Goal: Transaction & Acquisition: Obtain resource

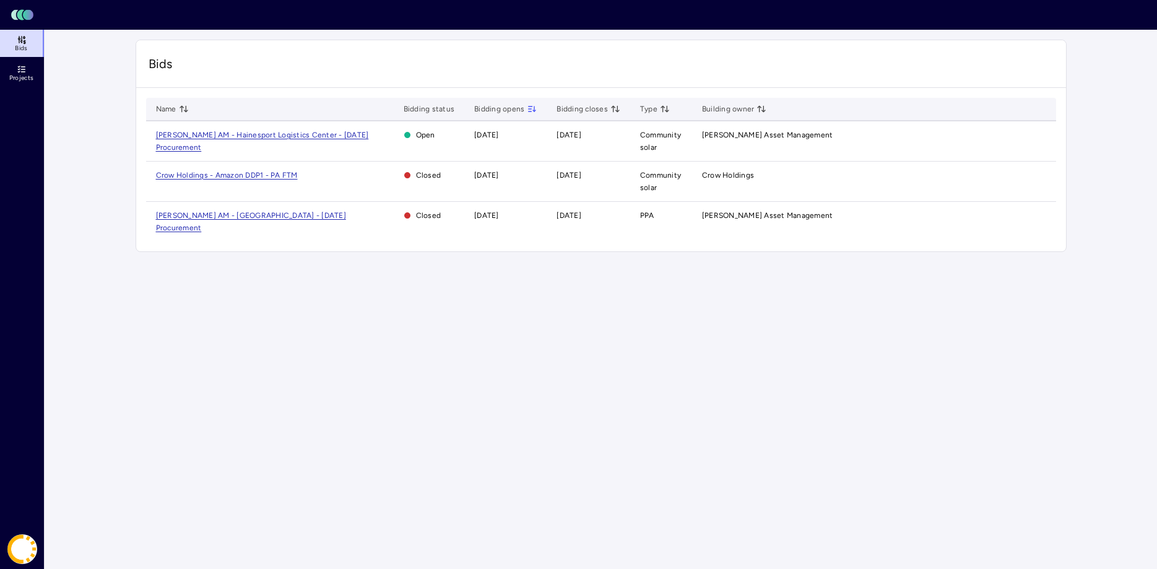
click at [277, 281] on main "Bids Name Bidding status Bidding opens Bidding closes Type Building owner [PERS…" at bounding box center [601, 299] width 1112 height 539
click at [270, 130] on td "[PERSON_NAME] AM - Hainesport Logistics Center - [DATE] Procurement" at bounding box center [270, 141] width 248 height 40
click at [261, 137] on span "[PERSON_NAME] AM - Hainesport Logistics Center - [DATE] Procurement" at bounding box center [262, 141] width 213 height 21
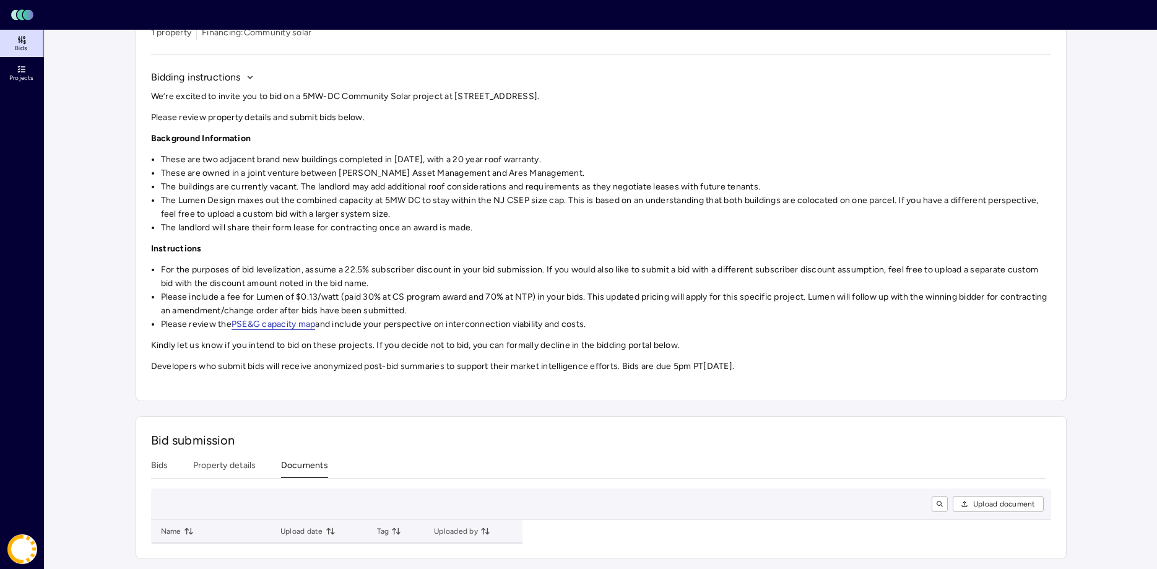
click at [296, 381] on div "Investments [PERSON_NAME] AM - Hainesport Logistics Center - [DATE] Procurement…" at bounding box center [601, 253] width 931 height 612
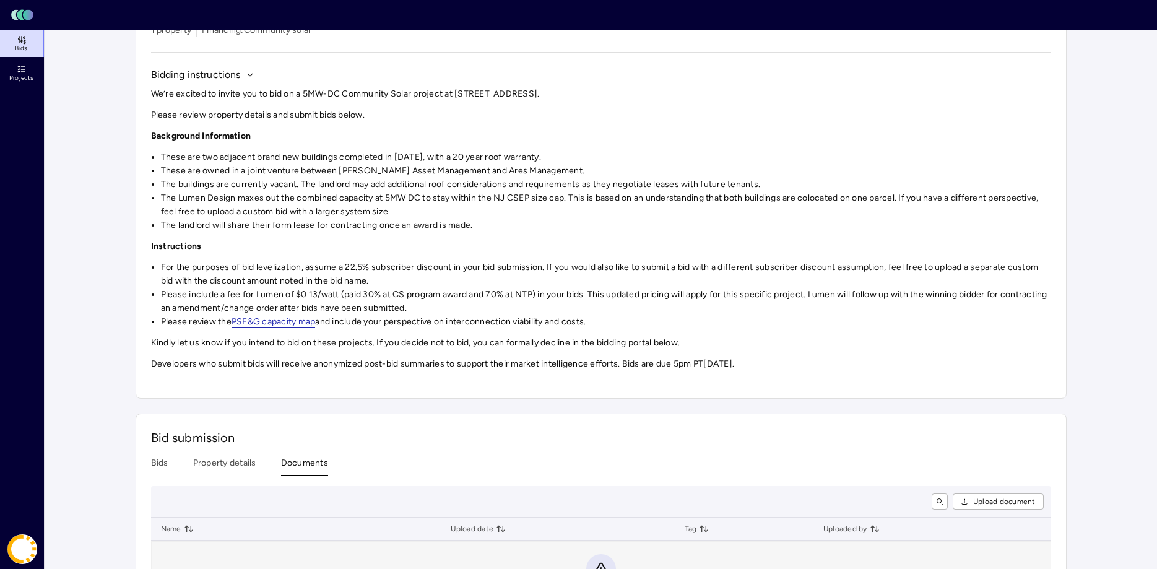
scroll to position [181, 0]
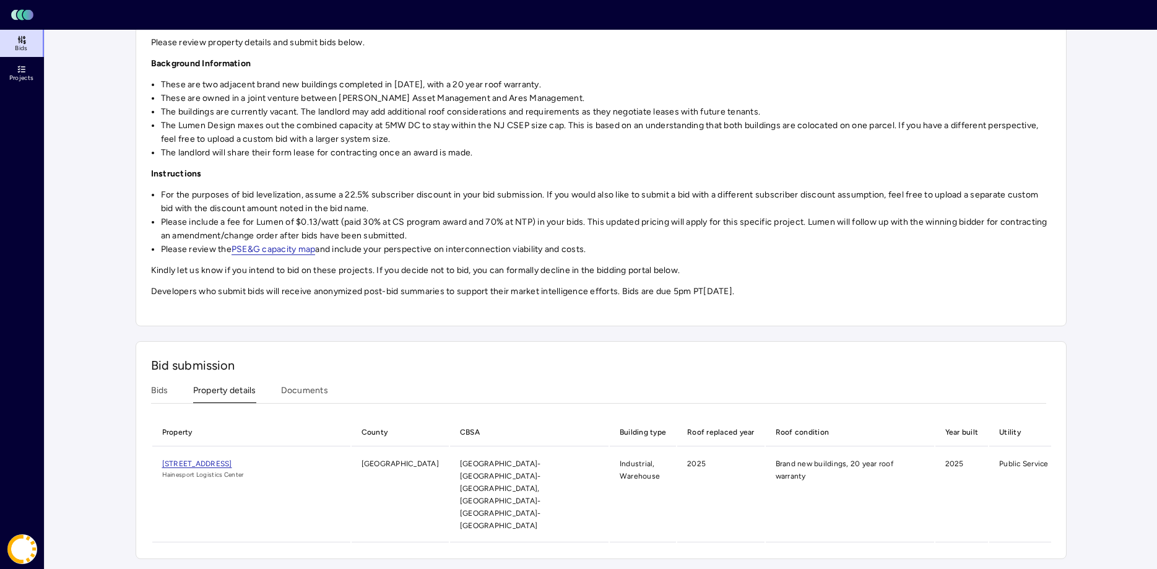
scroll to position [120, 0]
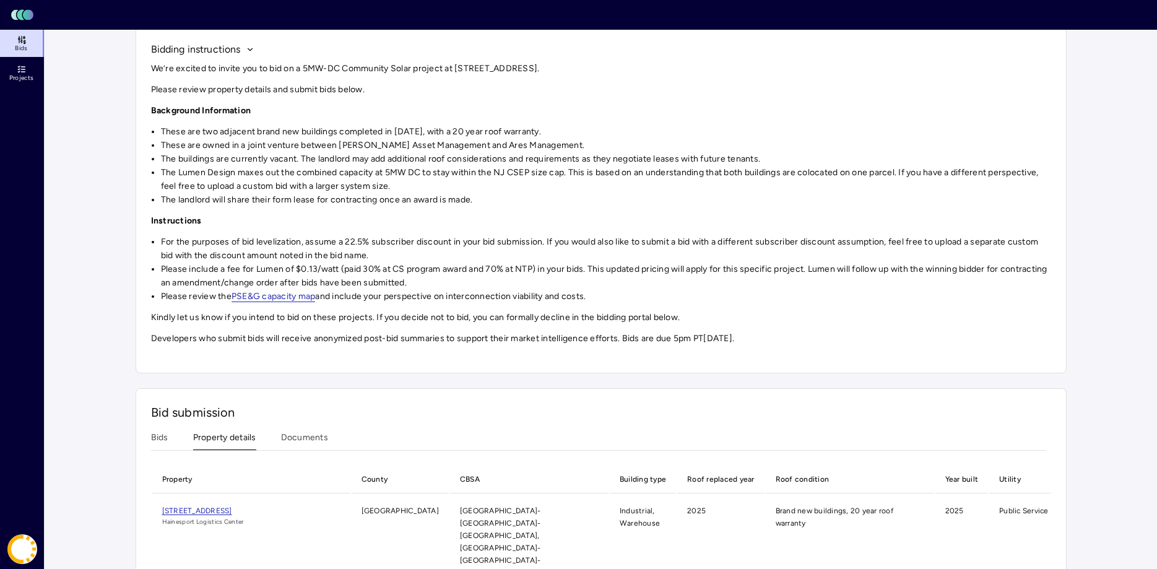
click at [228, 376] on div "Investments [PERSON_NAME] AM - Hainesport Logistics Center - [DATE] Procurement…" at bounding box center [601, 263] width 931 height 686
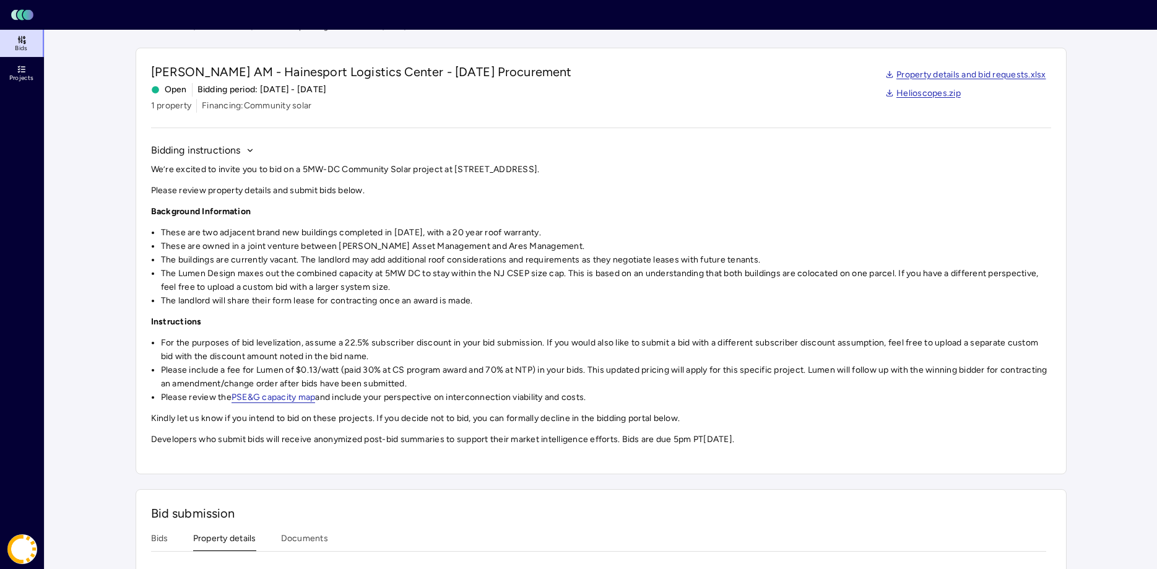
scroll to position [0, 0]
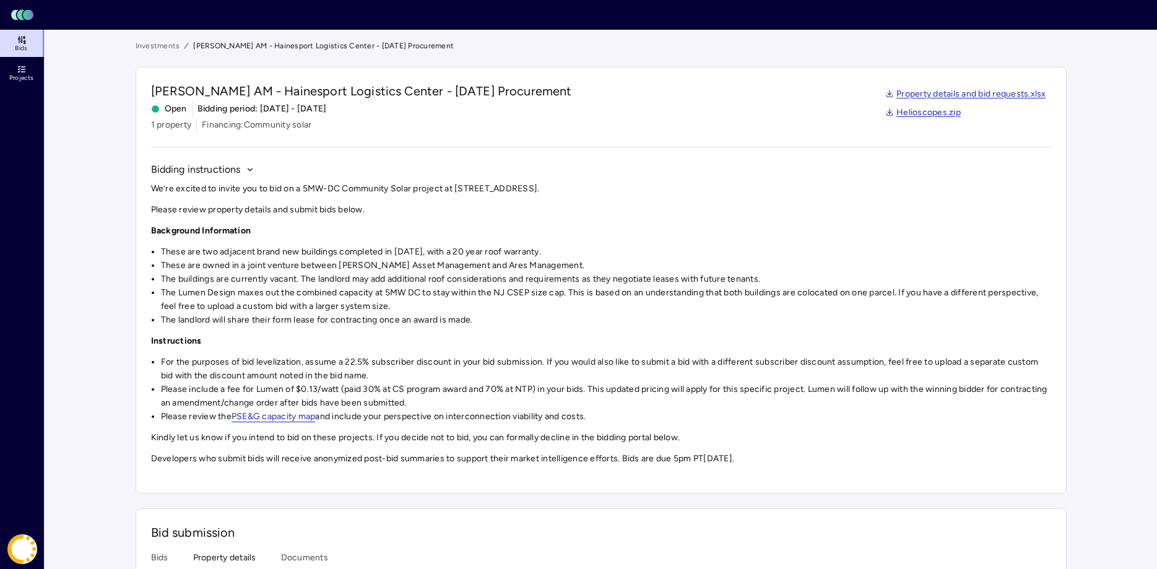
drag, startPoint x: 600, startPoint y: 184, endPoint x: 459, endPoint y: 190, distance: 141.9
click at [459, 190] on p "We’re excited to invite you to bid on a 5MW-DC Community Solar project at [STRE…" at bounding box center [601, 189] width 900 height 14
copy p "[STREET_ADDRESS]."
click at [321, 238] on div "We’re excited to invite you to bid on a 5MW-DC Community Solar project at [STRE…" at bounding box center [601, 324] width 900 height 284
drag, startPoint x: 341, startPoint y: 265, endPoint x: 525, endPoint y: 305, distance: 188.1
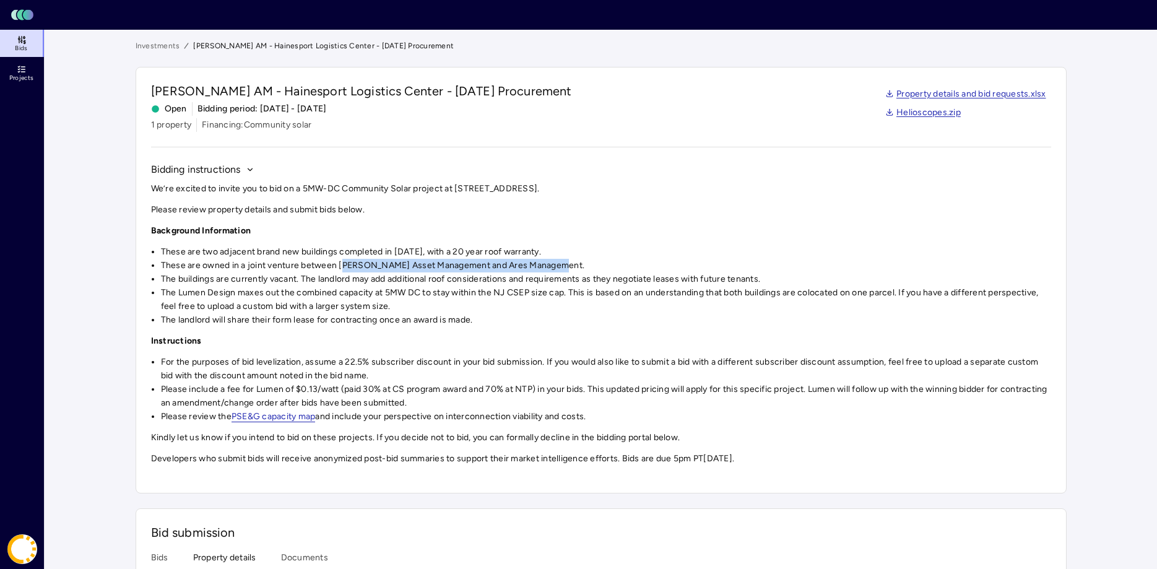
click at [579, 272] on li "These are owned in a joint venture between [PERSON_NAME] Asset Management and A…" at bounding box center [606, 266] width 890 height 14
click at [475, 321] on li "The landlord will share their form lease for contracting once an award is made." at bounding box center [606, 320] width 890 height 14
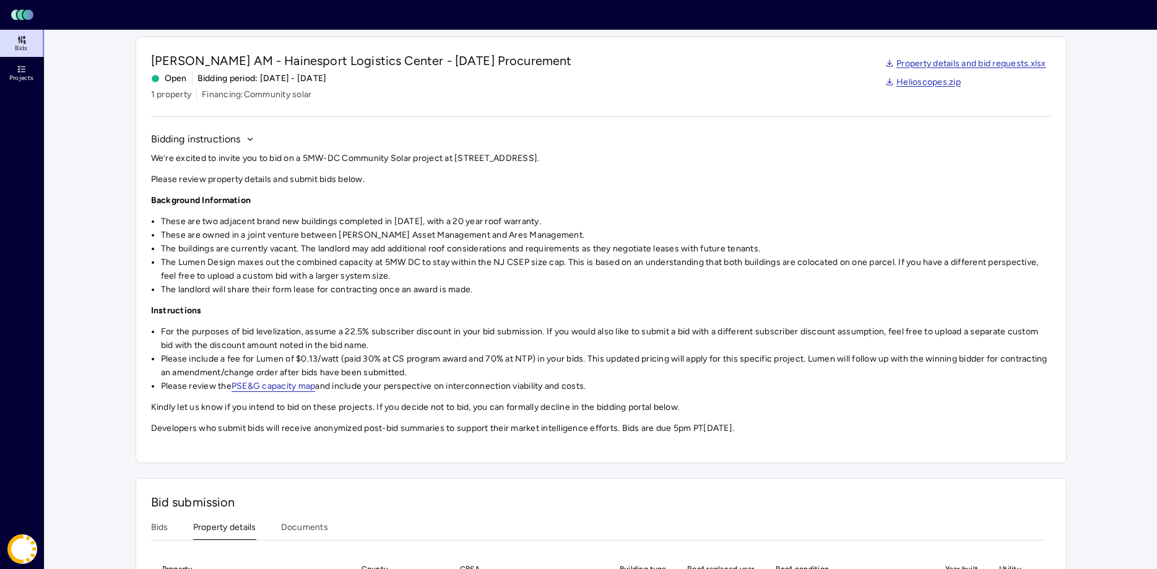
scroll to position [63, 0]
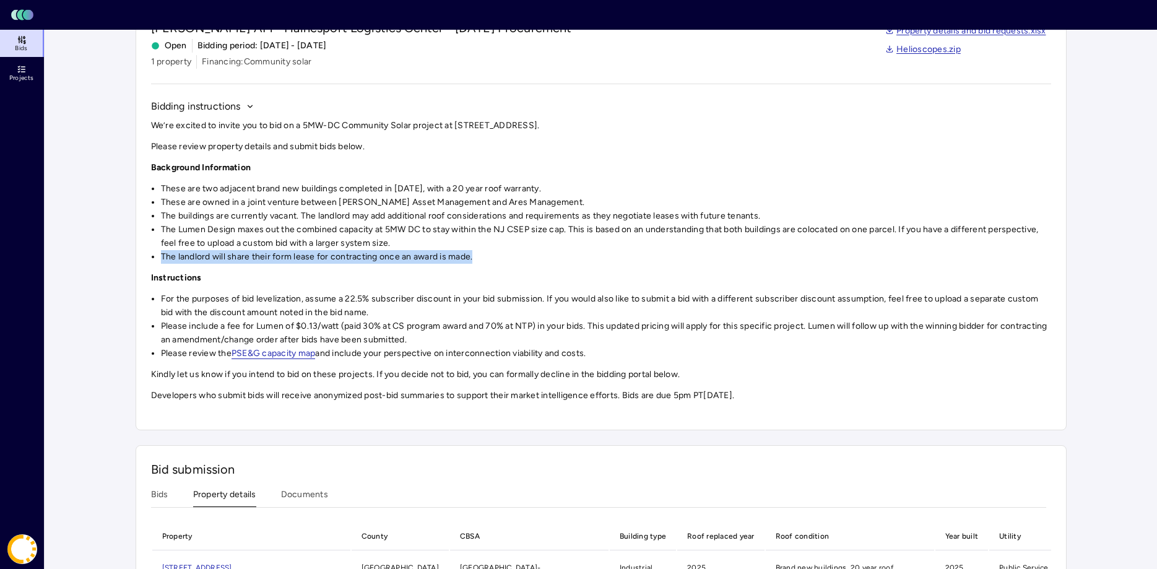
drag, startPoint x: 439, startPoint y: 261, endPoint x: 157, endPoint y: 259, distance: 282.3
click at [161, 259] on li "The landlord will share their form lease for contracting once an award is made." at bounding box center [606, 257] width 890 height 14
click at [161, 358] on li "Please review the PSE&G capacity map and include your perspective on interconne…" at bounding box center [606, 354] width 890 height 14
click at [280, 353] on link "PSE&G capacity map" at bounding box center [274, 353] width 84 height 11
click at [480, 323] on li "Please include a fee for Lumen of $0.13/watt (paid 30% at CS program award and …" at bounding box center [606, 332] width 890 height 27
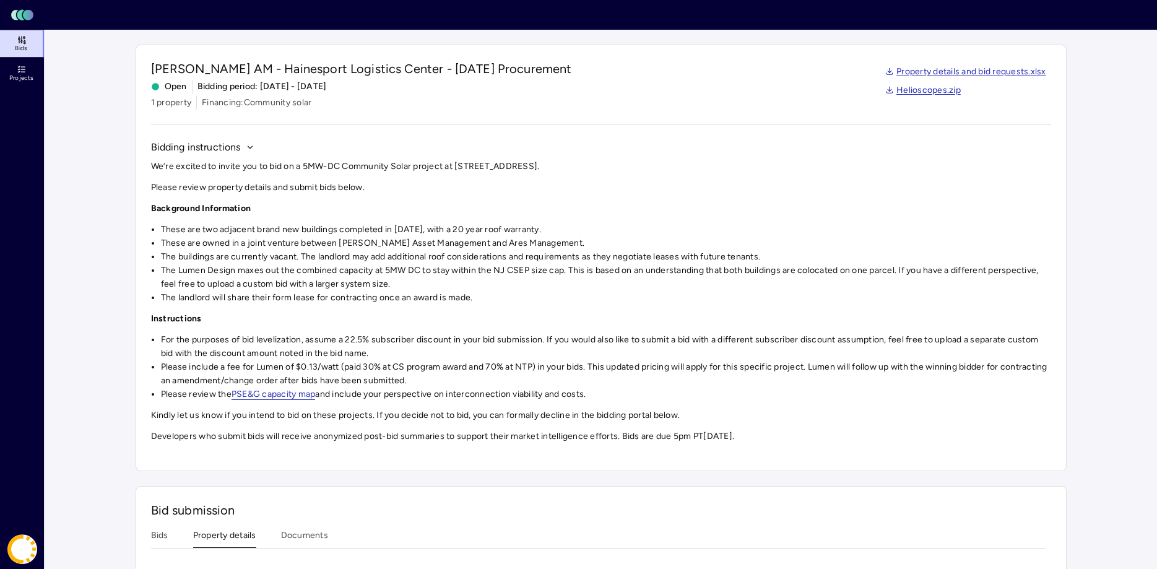
scroll to position [0, 0]
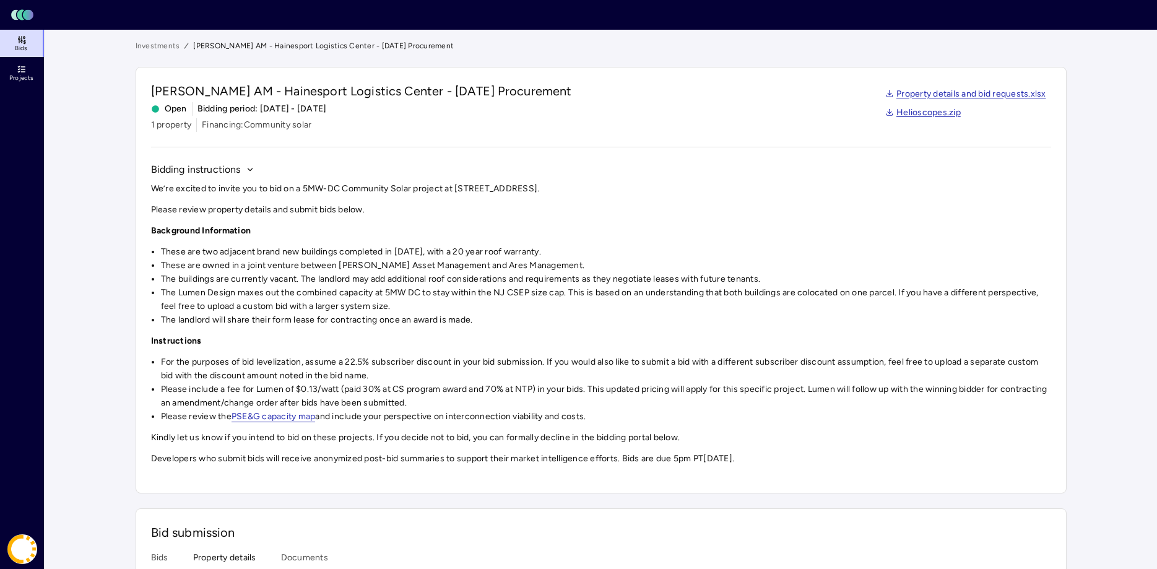
drag, startPoint x: 151, startPoint y: 189, endPoint x: 826, endPoint y: 459, distance: 727.5
click at [826, 459] on div "We’re excited to invite you to bid on a 5MW-DC Community Solar project at [STRE…" at bounding box center [601, 324] width 900 height 284
copy div "Lo’ip dolorsi am consec adi el sed do e 8TE-IN Utlaboree Dolor magnaal en 0112 …"
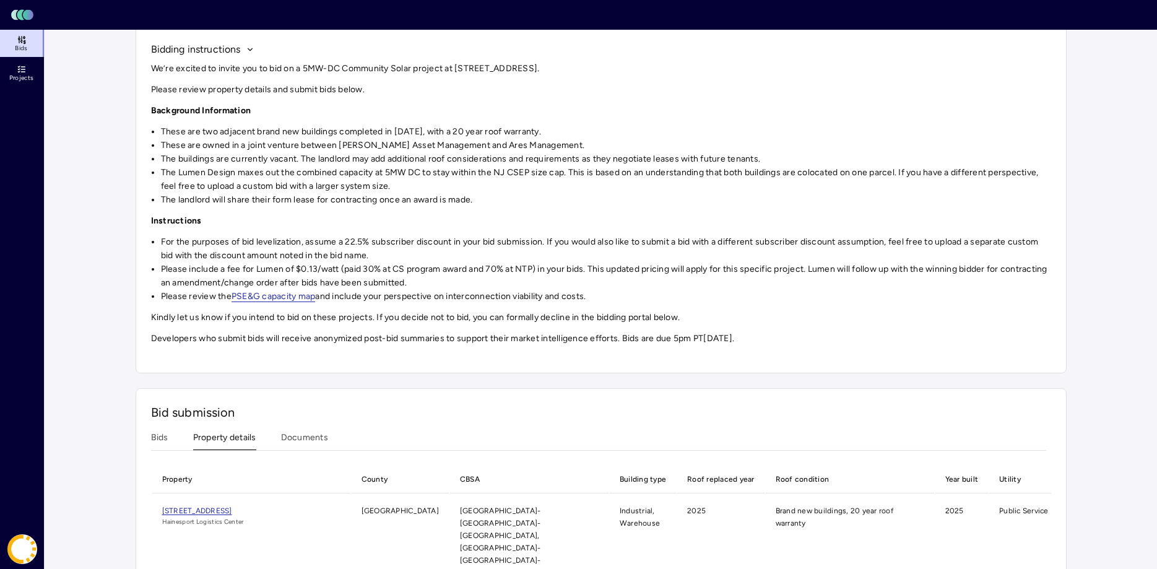
click at [350, 550] on div "Bid submission Bids Property details Documents Property County CBSA Building ty…" at bounding box center [601, 497] width 931 height 218
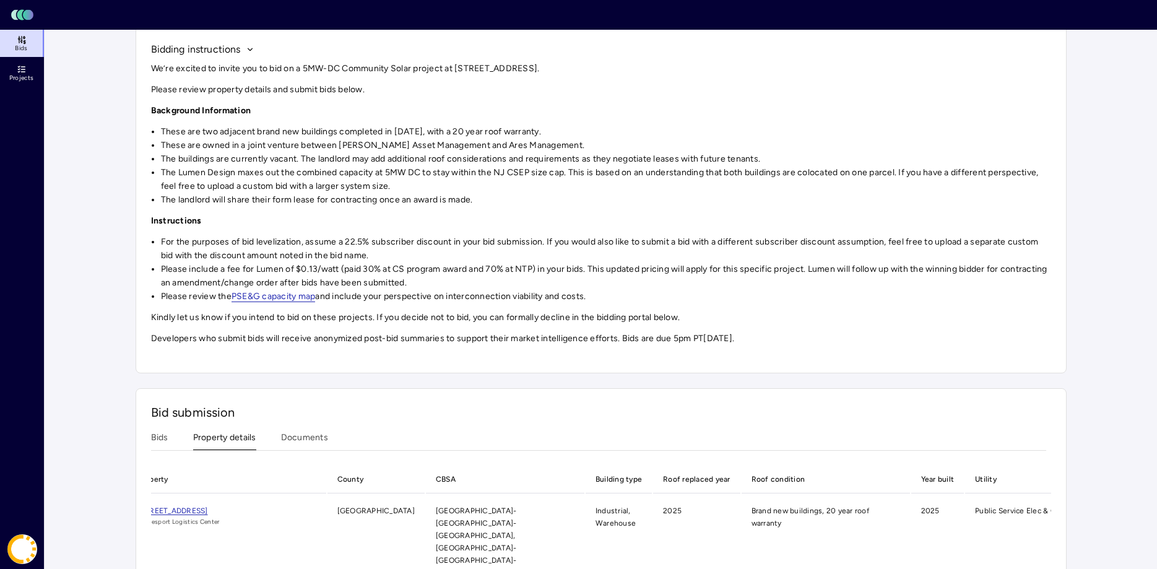
scroll to position [0, 0]
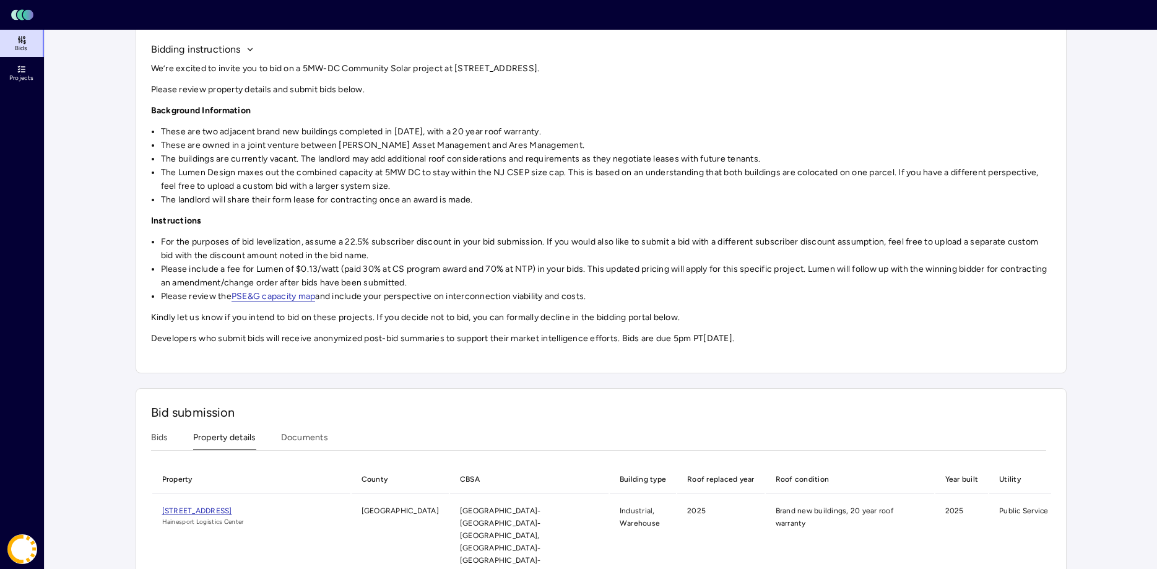
click at [160, 444] on button "Bids" at bounding box center [159, 440] width 17 height 19
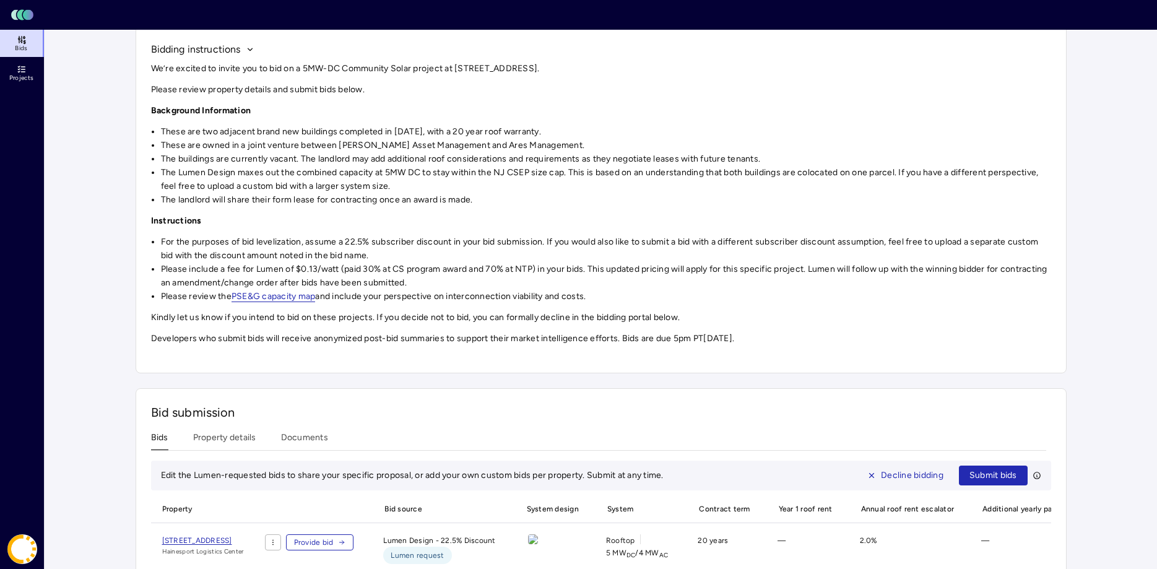
scroll to position [184, 0]
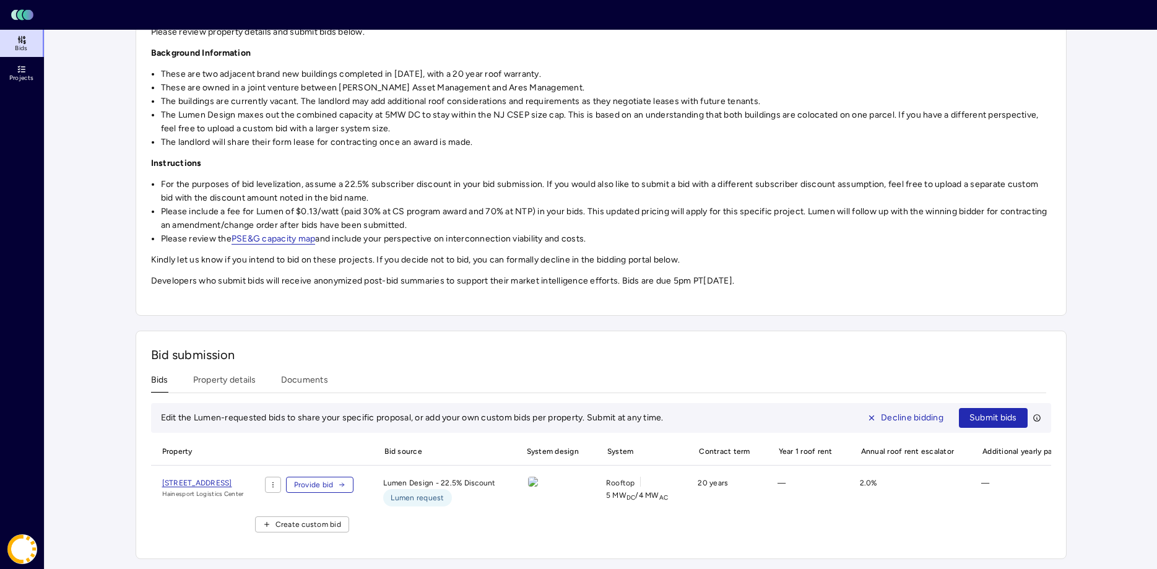
click at [334, 482] on span "Provide bid" at bounding box center [314, 485] width 40 height 12
click at [334, 479] on span "Provide bid" at bounding box center [314, 485] width 40 height 12
click at [334, 480] on span "Provide bid" at bounding box center [314, 485] width 40 height 12
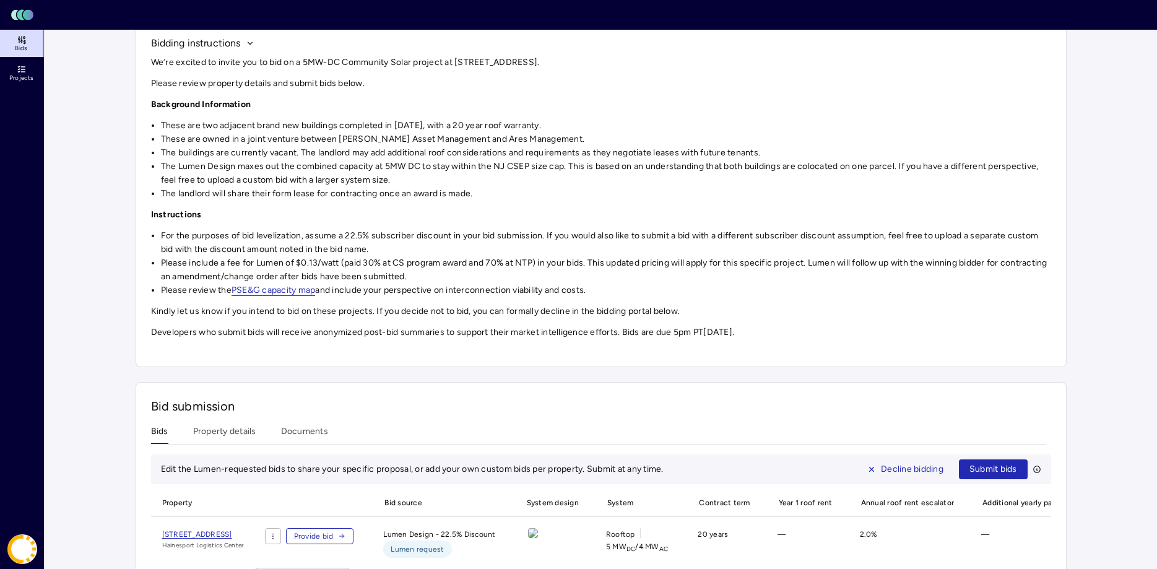
click at [301, 436] on div "Bid submission Bids Property details Documents Edit the Lumen-requested bids to…" at bounding box center [601, 496] width 931 height 228
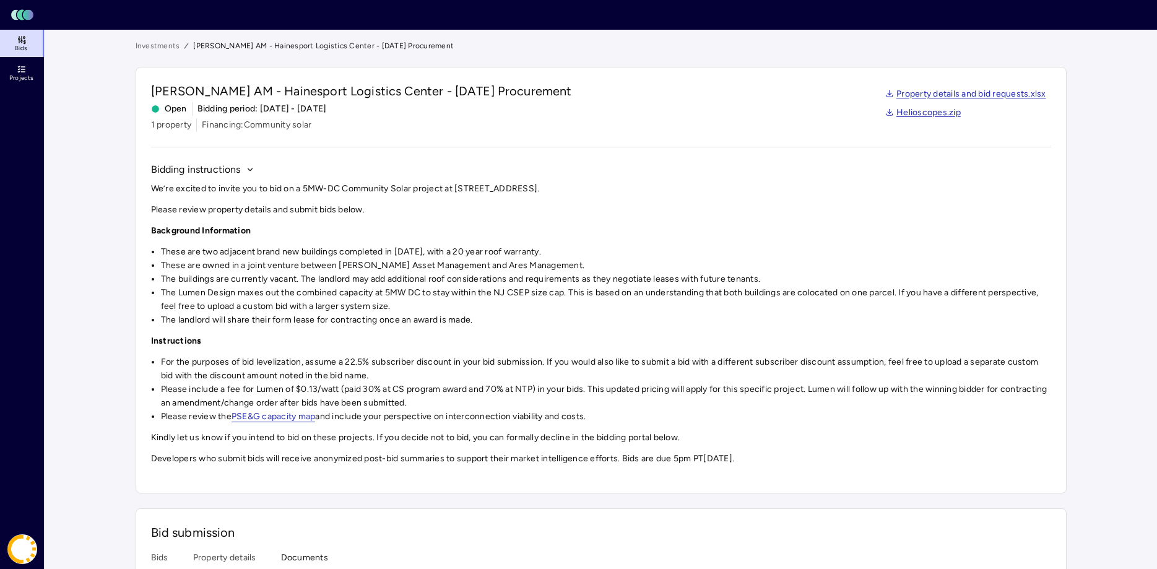
scroll to position [95, 0]
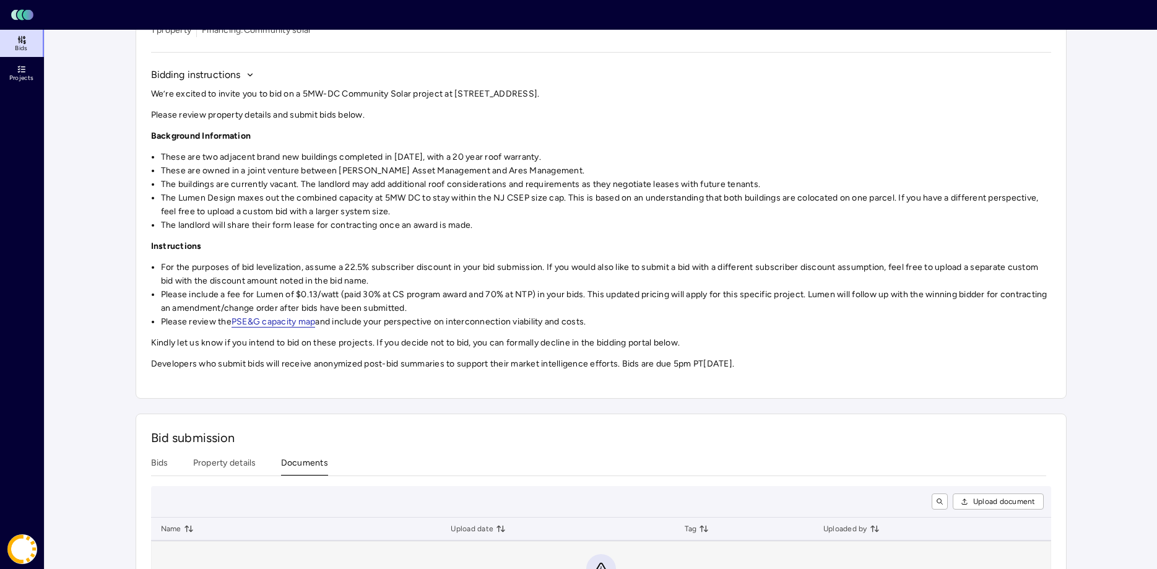
click at [226, 467] on button "Property details" at bounding box center [224, 465] width 63 height 19
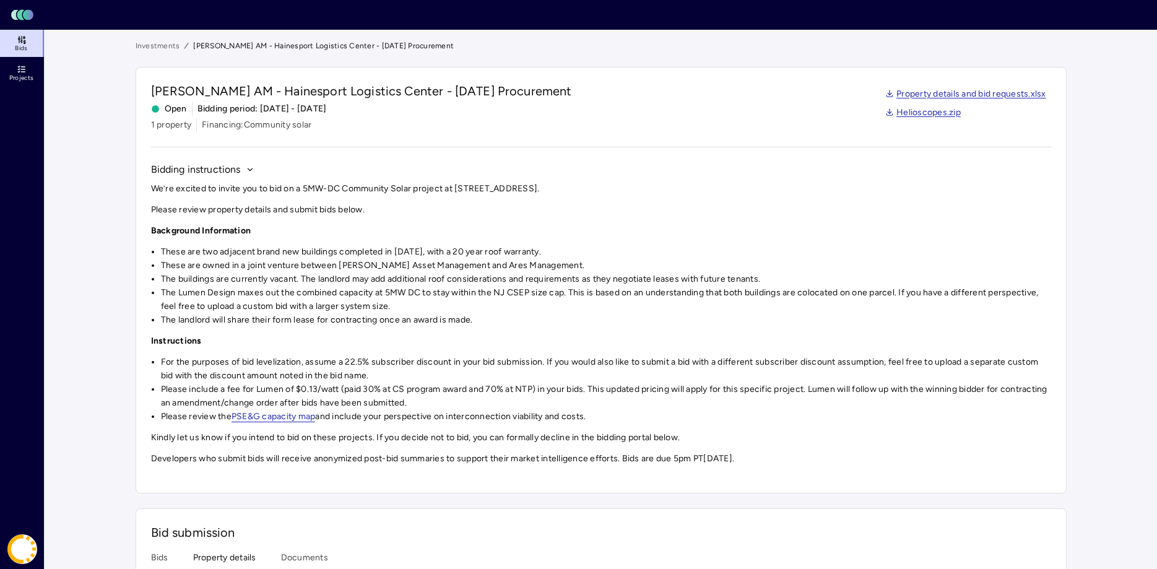
click at [939, 94] on link "Property details and bid requests.xlsx" at bounding box center [965, 94] width 161 height 14
click at [922, 119] on div "Property details and bid requests.xlsx Helioscopes.zip" at bounding box center [965, 103] width 171 height 42
click at [917, 113] on link "Helioscopes.zip" at bounding box center [923, 113] width 76 height 14
click at [951, 96] on link "Property details and bid requests.xlsx" at bounding box center [965, 94] width 161 height 14
click at [829, 35] on div "Investments [PERSON_NAME] AM - Hainesport Logistics Center - [DATE] Procurement…" at bounding box center [601, 383] width 951 height 706
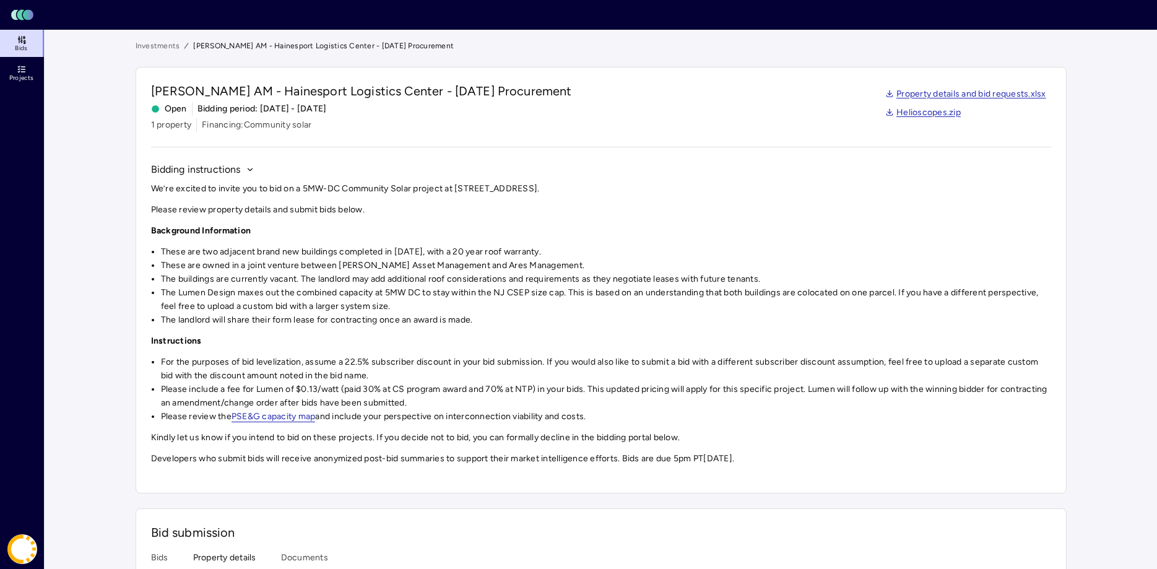
scroll to position [120, 0]
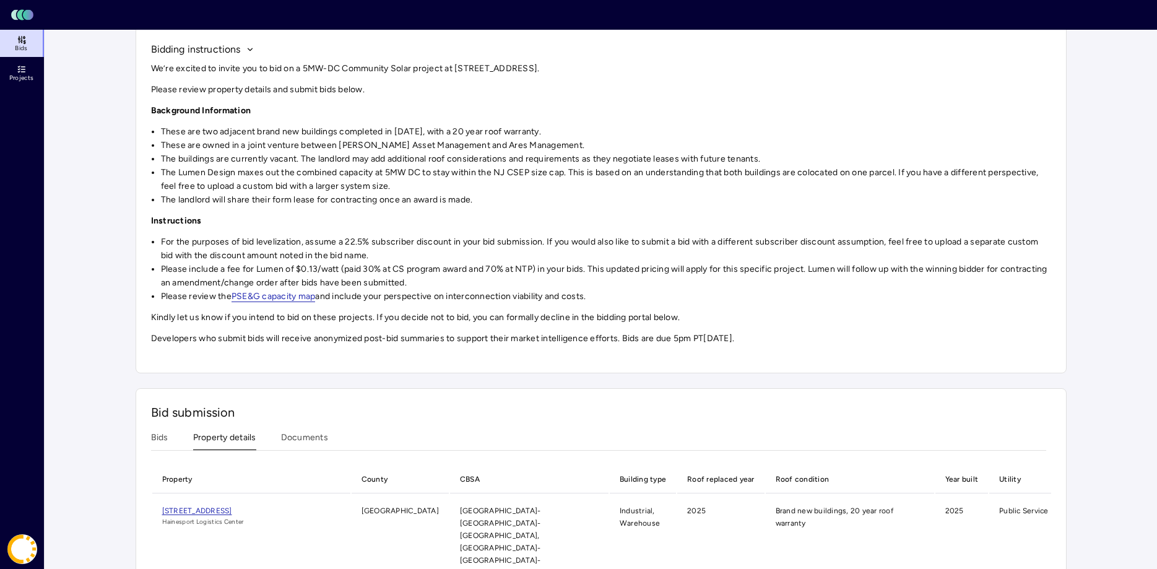
click at [110, 316] on main "Investments [PERSON_NAME] AM - Hainesport Logistics Center - [DATE] Procurement…" at bounding box center [601, 263] width 1112 height 706
drag, startPoint x: 536, startPoint y: 173, endPoint x: 496, endPoint y: 171, distance: 39.6
click at [496, 171] on li "The Lumen Design maxes out the combined capacity at 5MW DC to stay within the N…" at bounding box center [606, 179] width 890 height 27
copy li "NJ CSEP"
